Goal: Task Accomplishment & Management: Use online tool/utility

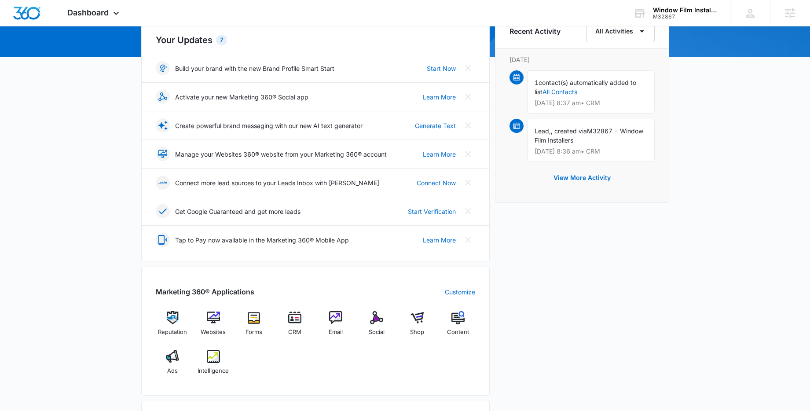
scroll to position [371, 0]
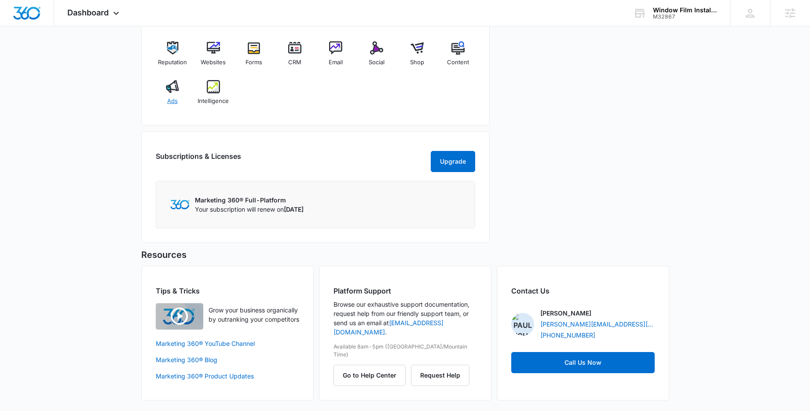
click at [174, 88] on img at bounding box center [172, 86] width 13 height 13
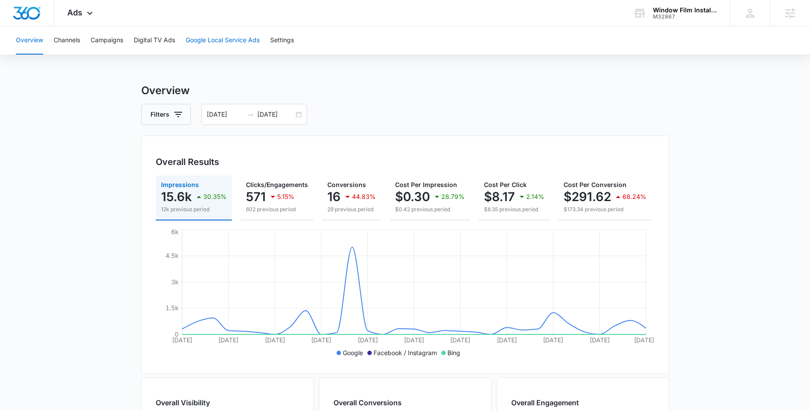
click at [231, 39] on button "Google Local Service Ads" at bounding box center [223, 40] width 74 height 28
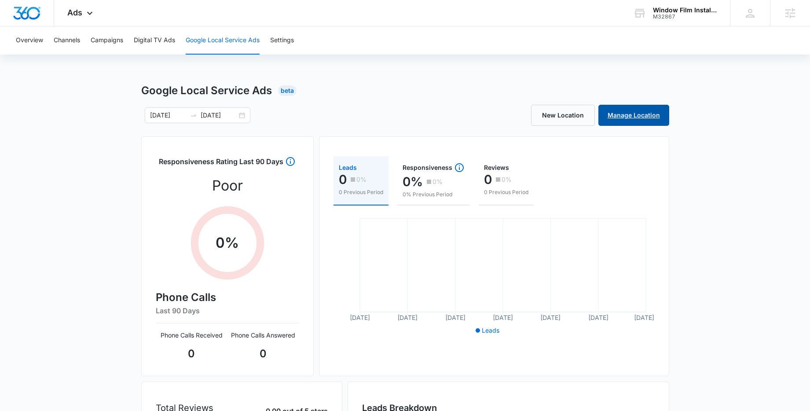
click at [654, 112] on link "Manage Location" at bounding box center [633, 115] width 71 height 21
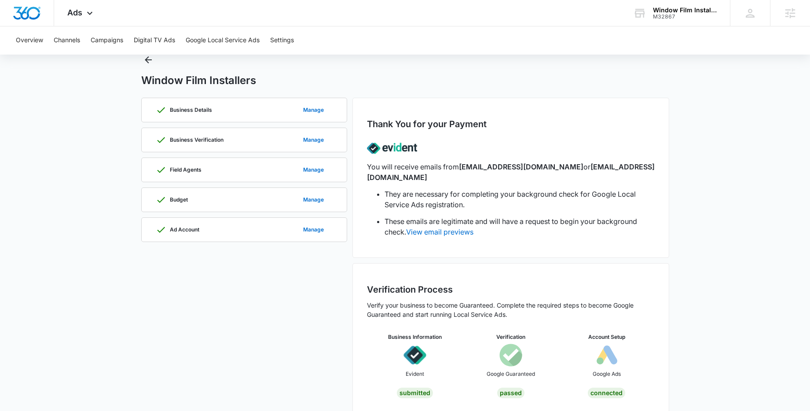
scroll to position [32, 0]
